Goal: Find specific page/section: Find specific page/section

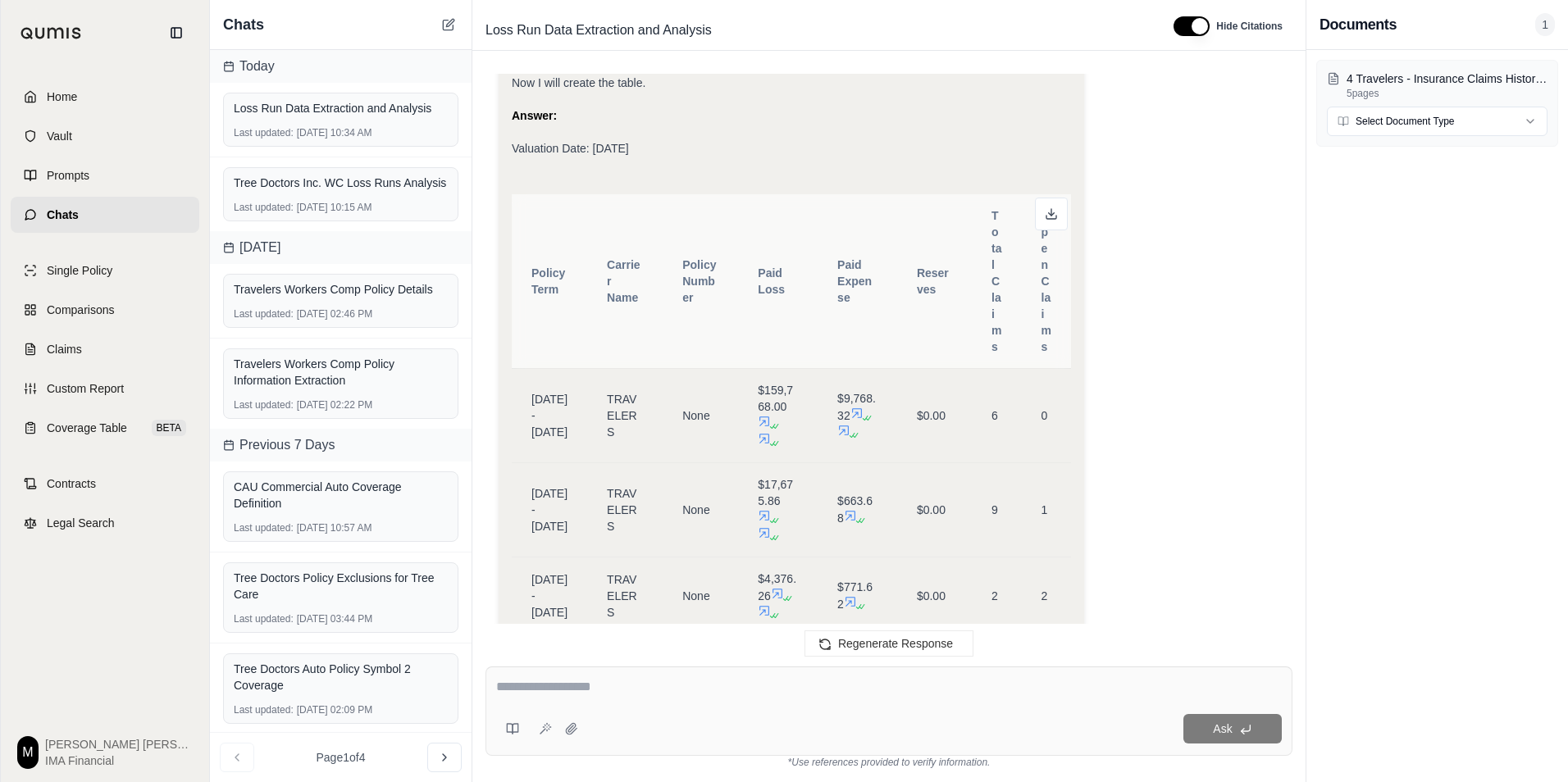
scroll to position [2034, 0]
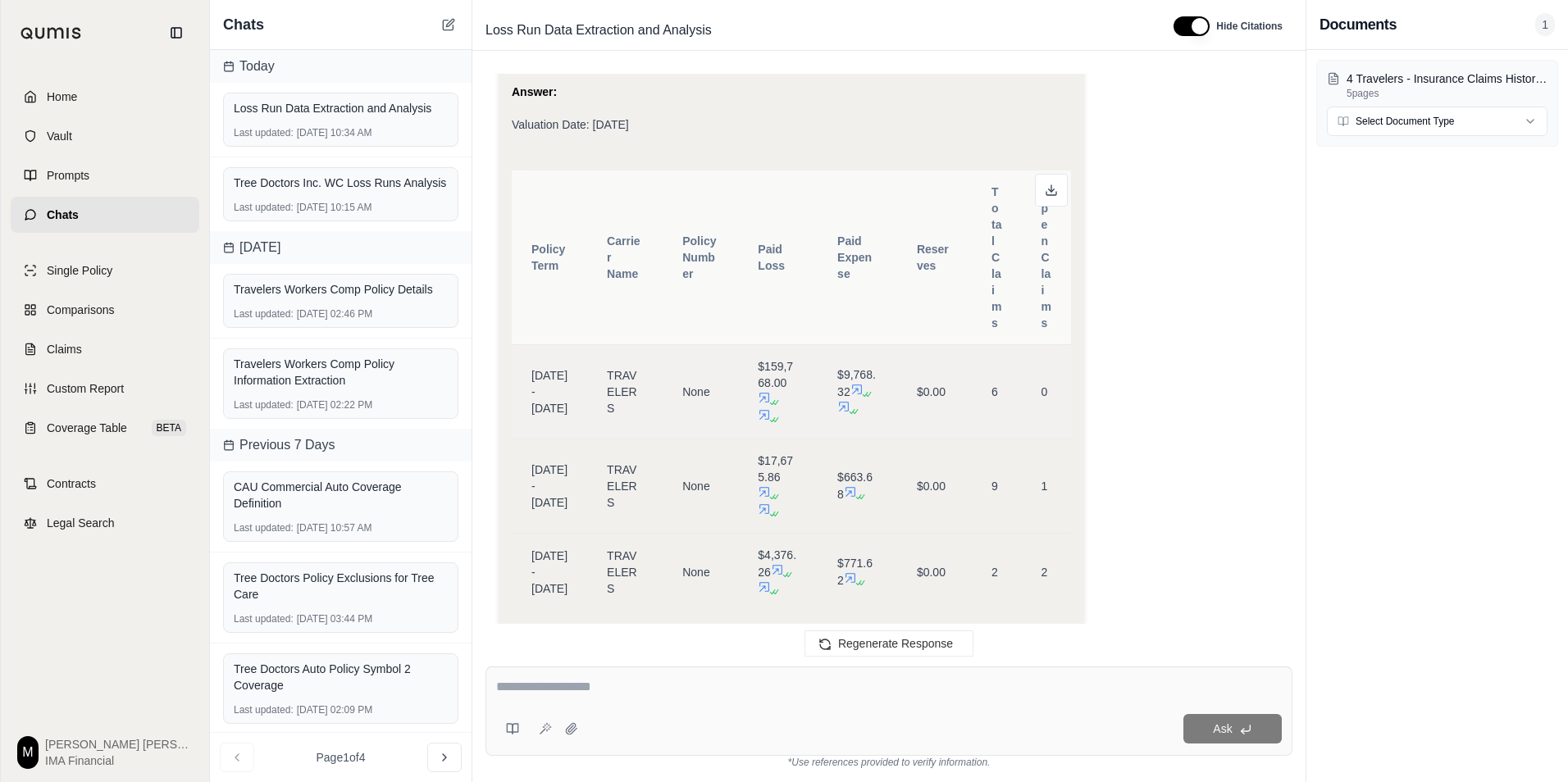
click at [759, 402] on icon at bounding box center [764, 397] width 13 height 13
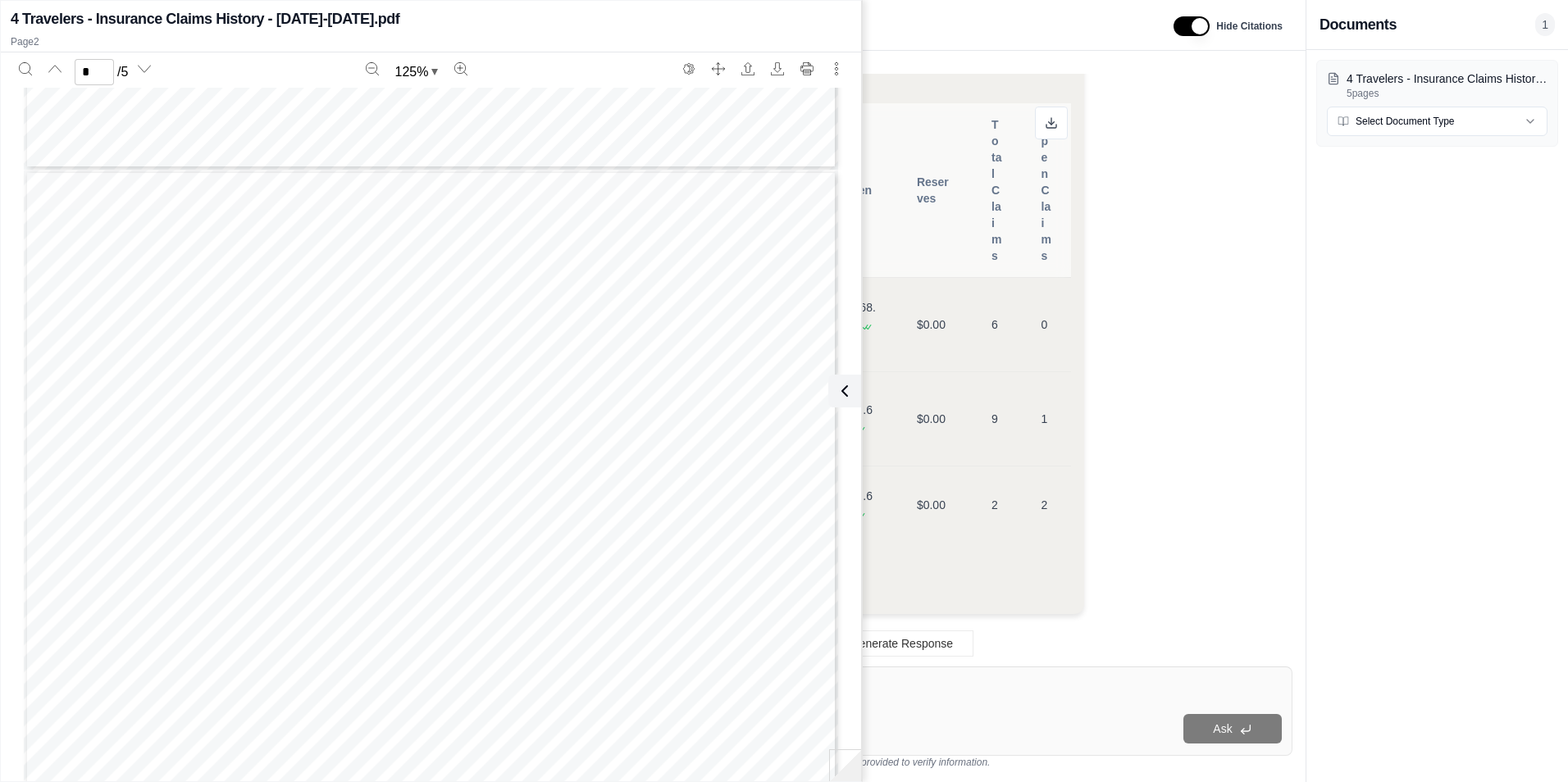
scroll to position [12, 0]
type input "*"
click at [837, 390] on icon at bounding box center [841, 391] width 19 height 19
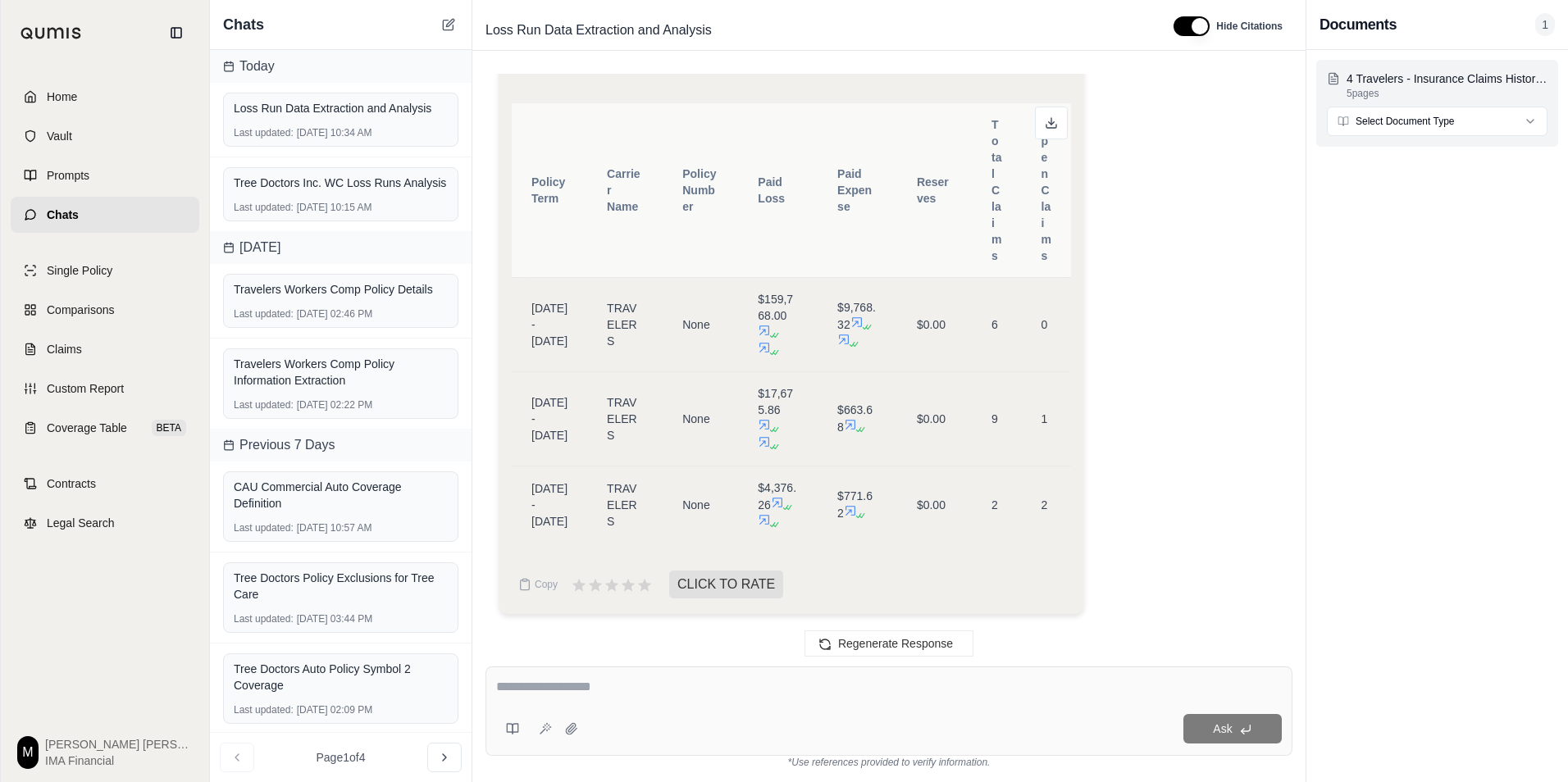
click at [1477, 121] on html "Home Vault Prompts Chats Single Policy Comparisons Claims Custom Report Coverag…" at bounding box center [784, 391] width 1568 height 782
click at [1474, 121] on html "Home Vault Prompts Chats Single Policy Comparisons Claims Custom Report Coverag…" at bounding box center [784, 391] width 1568 height 782
click at [759, 324] on icon at bounding box center [764, 330] width 13 height 13
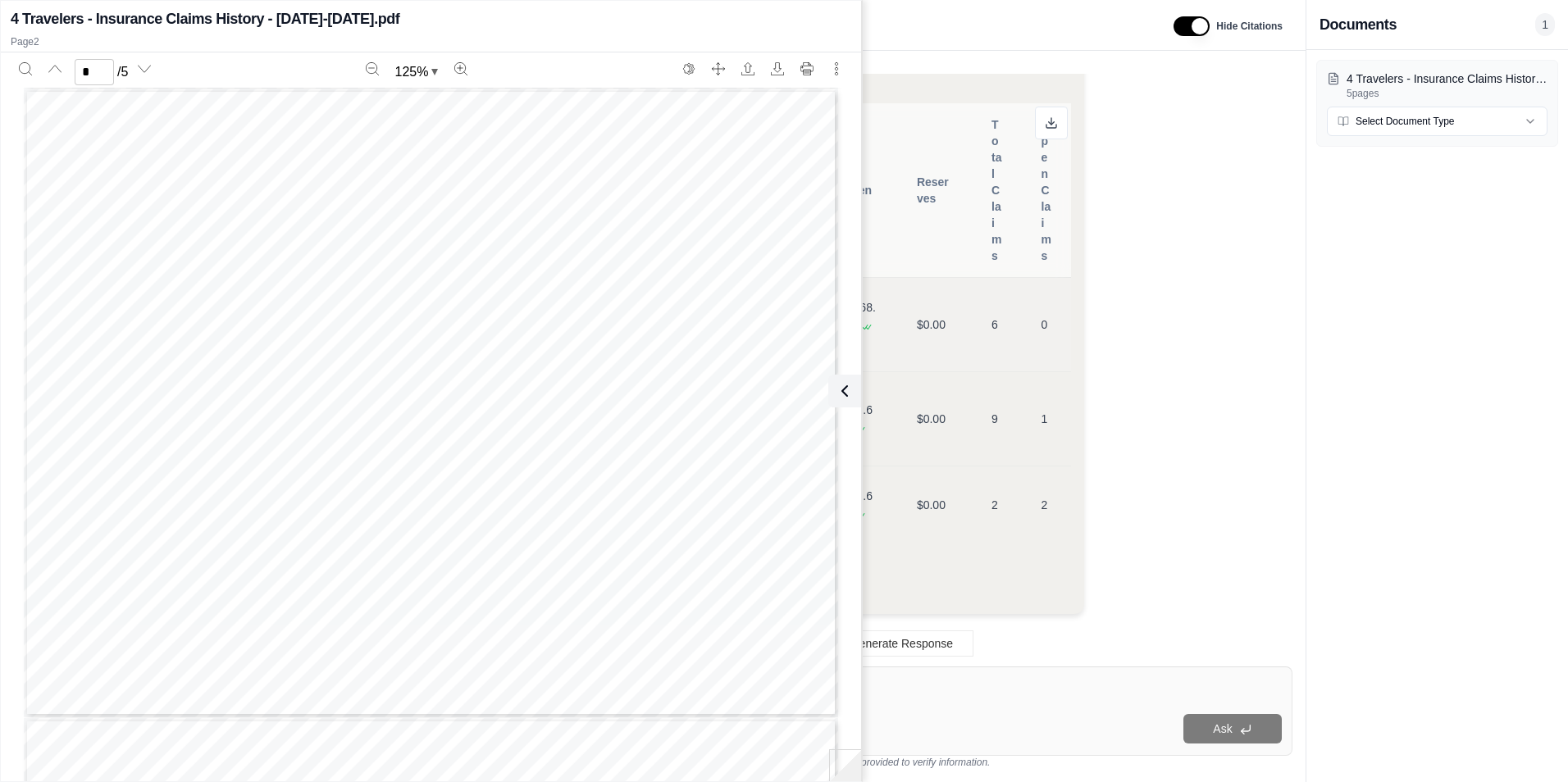
scroll to position [629, 0]
type input "*"
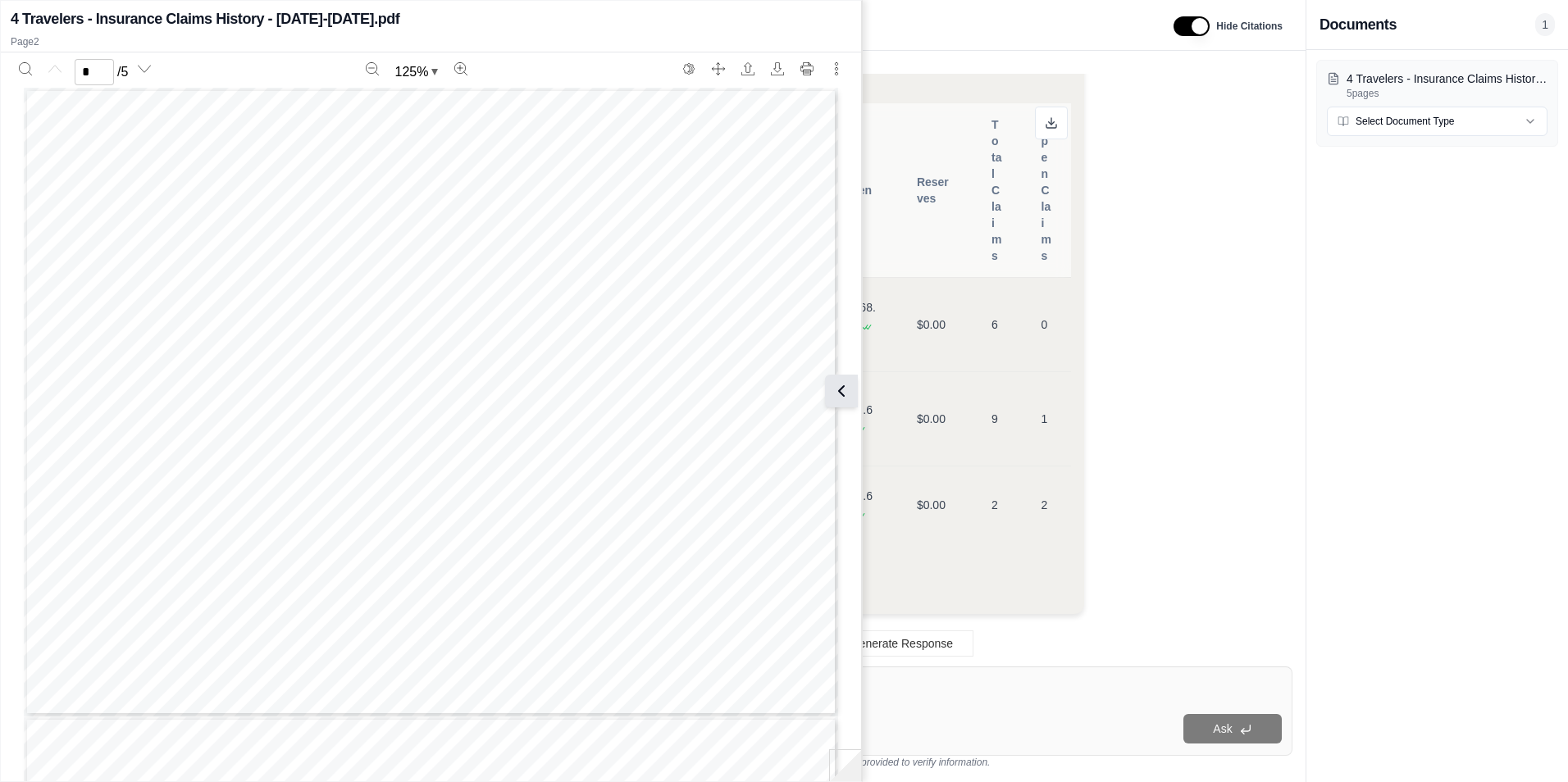
click at [842, 388] on icon at bounding box center [842, 391] width 5 height 10
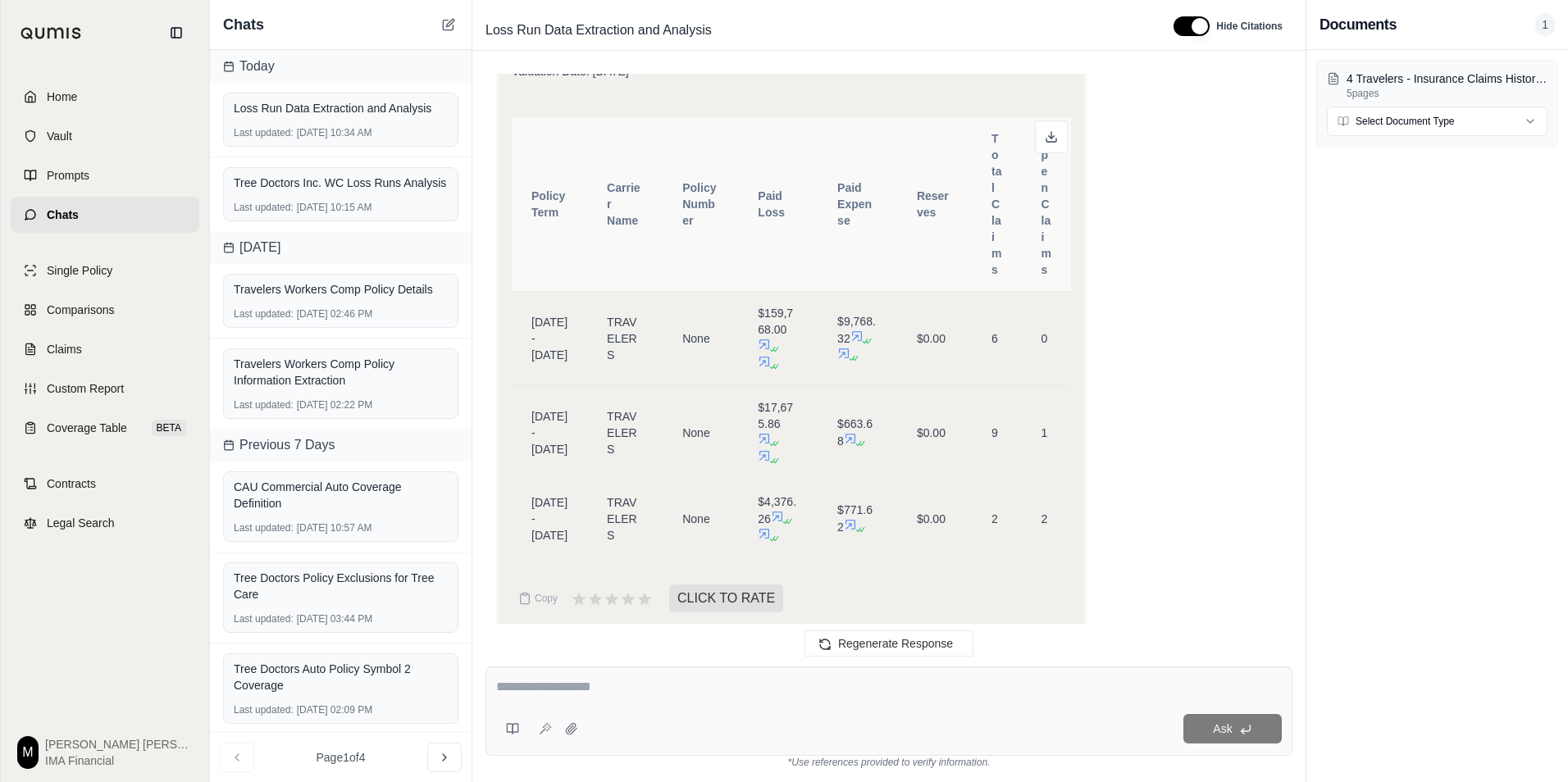
scroll to position [2116, 0]
